Goal: Book appointment/travel/reservation

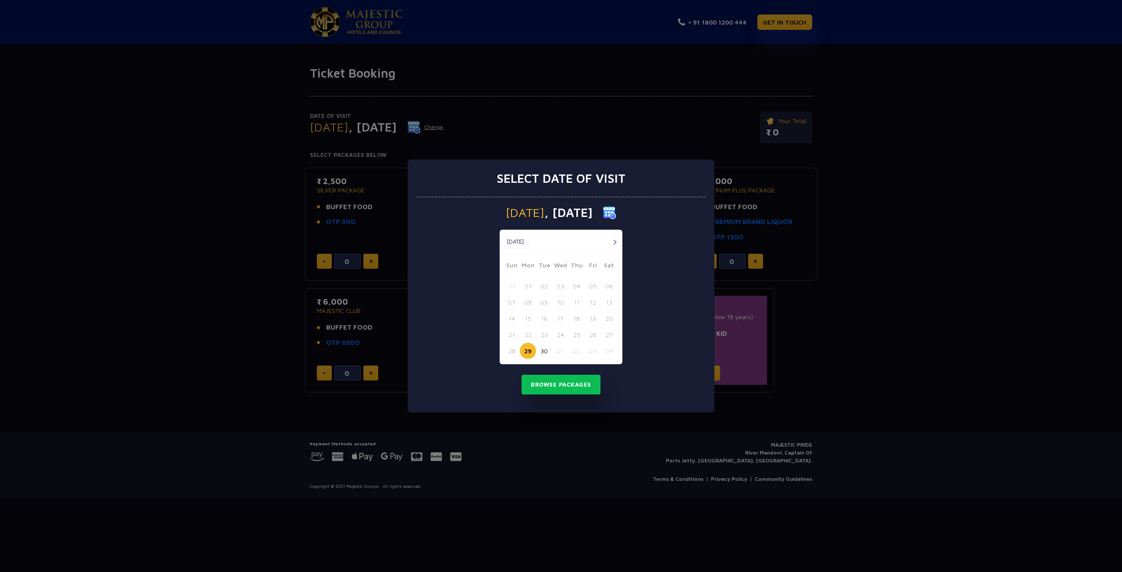
click at [614, 244] on button "button" at bounding box center [614, 242] width 11 height 11
click at [580, 289] on button "02" at bounding box center [577, 286] width 16 height 16
click at [592, 282] on button "03" at bounding box center [593, 286] width 16 height 16
click at [579, 392] on button "Browse Packages" at bounding box center [561, 385] width 79 height 20
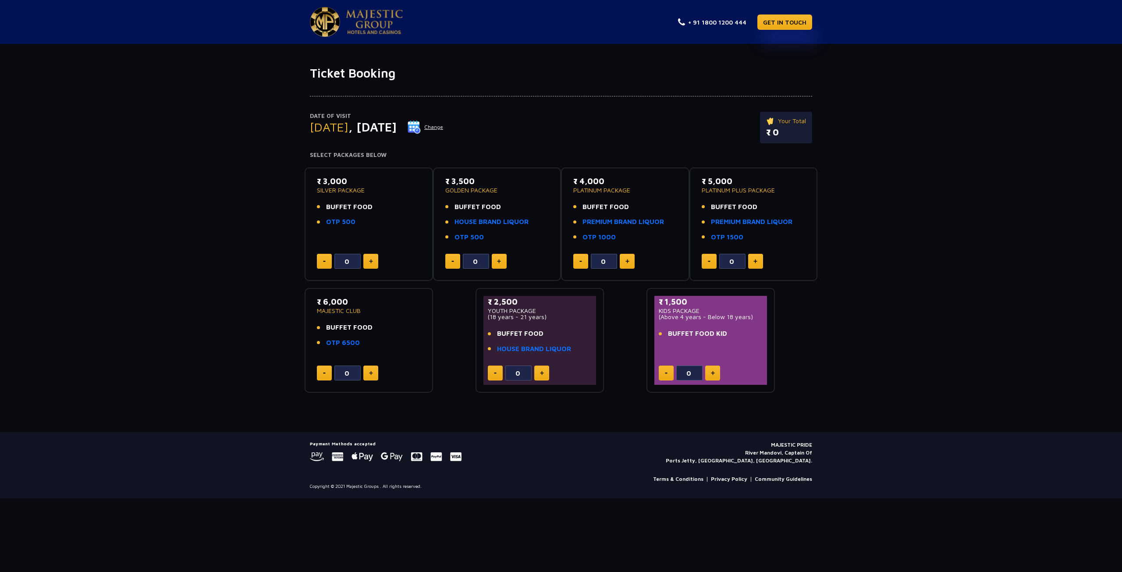
click at [337, 186] on p "₹ 3,000" at bounding box center [369, 181] width 104 height 12
click at [333, 208] on span "BUFFET FOOD" at bounding box center [349, 207] width 46 height 10
click at [335, 187] on p "SILVER PACKAGE" at bounding box center [369, 190] width 104 height 6
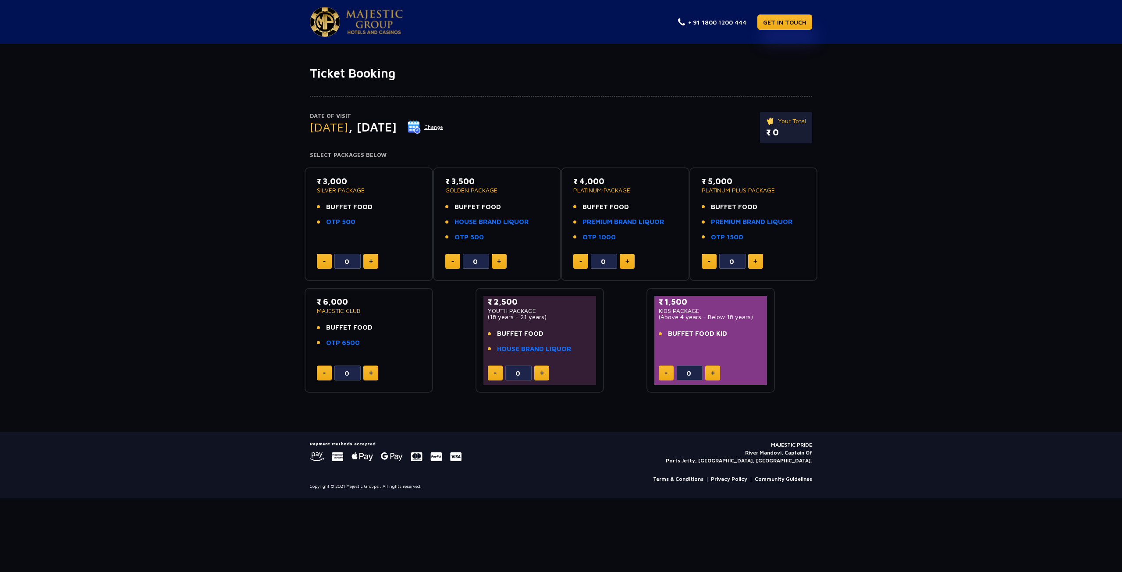
click at [351, 203] on span "BUFFET FOOD" at bounding box center [349, 207] width 46 height 10
click at [334, 179] on p "₹ 3,000" at bounding box center [369, 181] width 104 height 12
